Goal: Find specific page/section: Find specific page/section

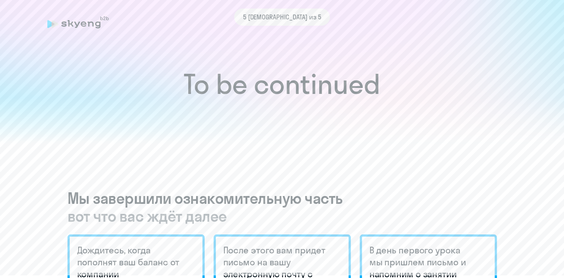
click at [422, 58] on div at bounding box center [387, 110] width 705 height 764
click at [306, 97] on h1 "To be continued" at bounding box center [282, 84] width 534 height 26
click at [288, 110] on div at bounding box center [282, 119] width 564 height 45
click at [277, 21] on span "5 [DEMOGRAPHIC_DATA] из 5" at bounding box center [282, 17] width 78 height 10
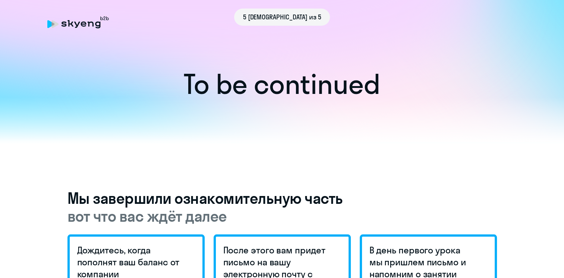
click at [415, 90] on h1 "To be continued" at bounding box center [282, 84] width 534 height 26
click at [327, 101] on div at bounding box center [282, 119] width 564 height 45
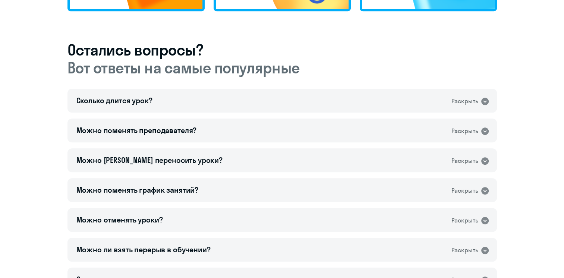
scroll to position [447, 0]
